Goal: Task Accomplishment & Management: Manage account settings

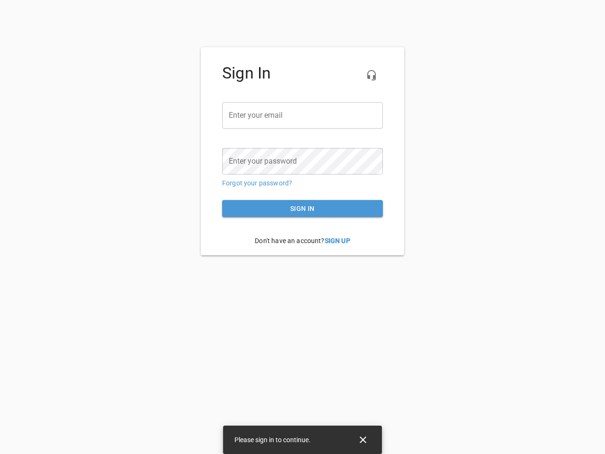
click at [372, 75] on icon "button" at bounding box center [371, 74] width 11 height 11
click at [303, 115] on input "email" at bounding box center [302, 115] width 161 height 26
click at [363, 440] on icon "Close" at bounding box center [363, 439] width 7 height 7
